Goal: Task Accomplishment & Management: Manage account settings

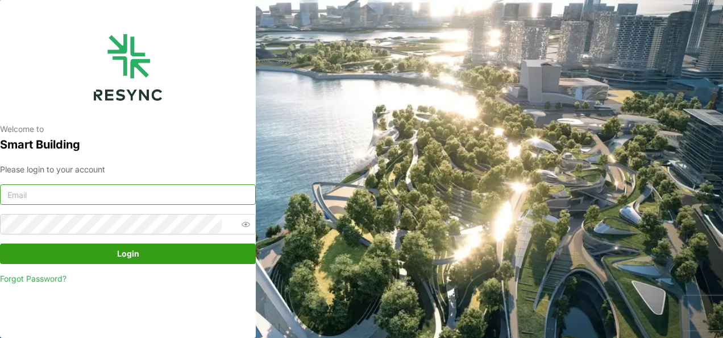
click at [120, 201] on input at bounding box center [128, 194] width 256 height 20
type input "23026073@myrp.edu.sg"
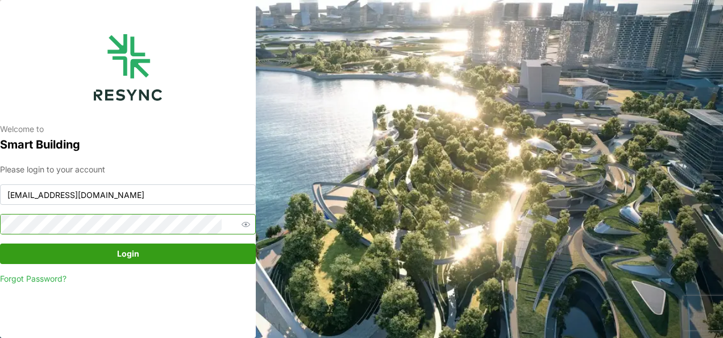
click at [0, 243] on button "Login" at bounding box center [128, 253] width 256 height 20
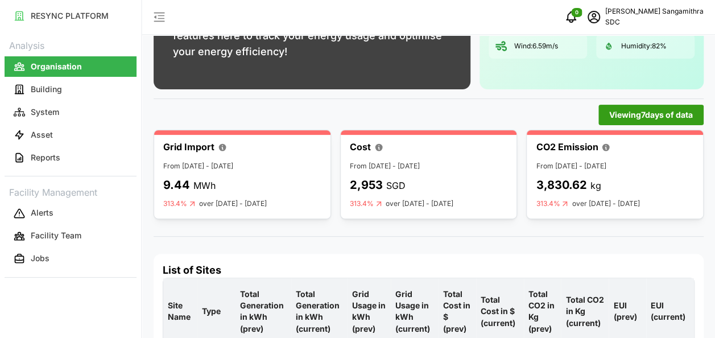
scroll to position [180, 0]
